Goal: Check status: Check status

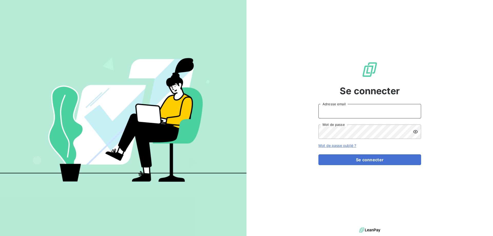
click at [343, 110] on input "Adresse email" at bounding box center [370, 111] width 103 height 14
type input "[PERSON_NAME][EMAIL_ADDRESS][DOMAIN_NAME]"
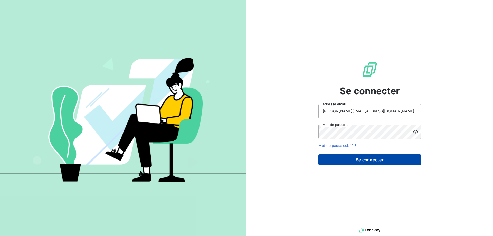
click at [370, 157] on button "Se connecter" at bounding box center [370, 159] width 103 height 11
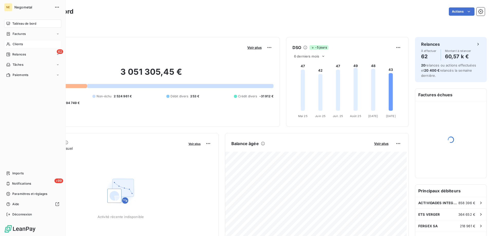
click at [14, 46] on span "Clients" at bounding box center [18, 44] width 10 height 5
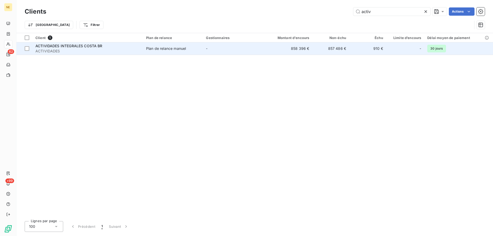
type input "activ"
click at [148, 50] on div "Plan de relance manuel" at bounding box center [166, 48] width 40 height 5
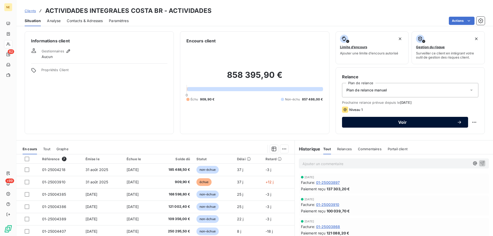
click at [411, 120] on span "Voir" at bounding box center [402, 122] width 109 height 4
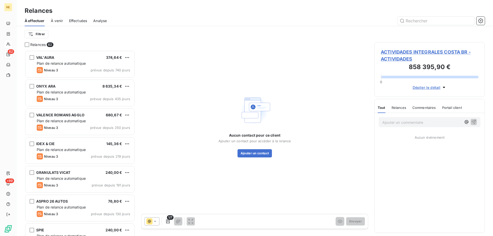
scroll to position [182, 107]
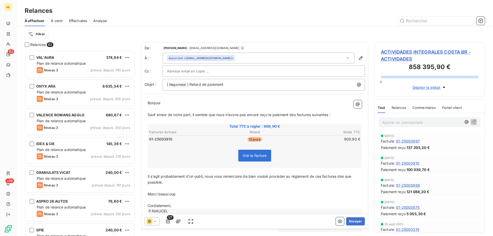
click at [154, 222] on icon at bounding box center [155, 221] width 5 height 5
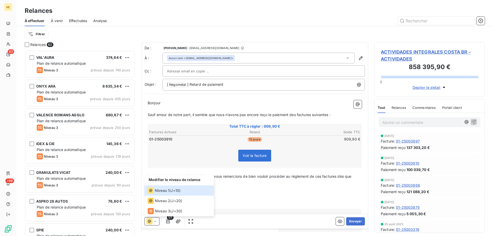
click at [214, 145] on div "Total TTC à régler : 909,90 € Factures échues Retard Solde TTC 01-25003910 12 j…" at bounding box center [255, 146] width 214 height 44
